Goal: Check status: Check status

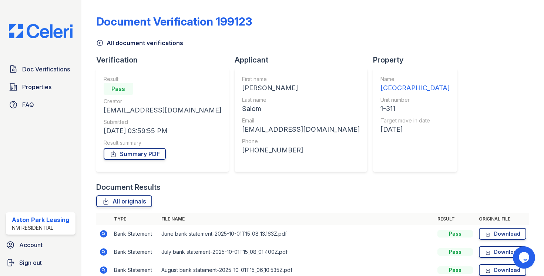
click at [102, 44] on icon at bounding box center [99, 42] width 7 height 7
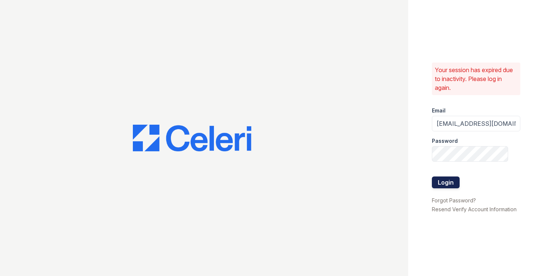
click at [435, 185] on button "Login" at bounding box center [446, 182] width 28 height 12
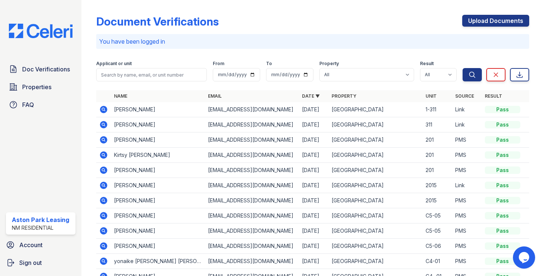
click at [104, 110] on icon at bounding box center [103, 109] width 9 height 9
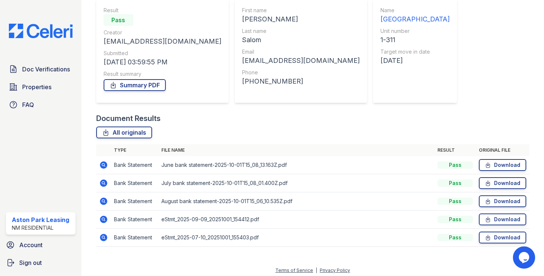
scroll to position [72, 0]
